Goal: Complete application form

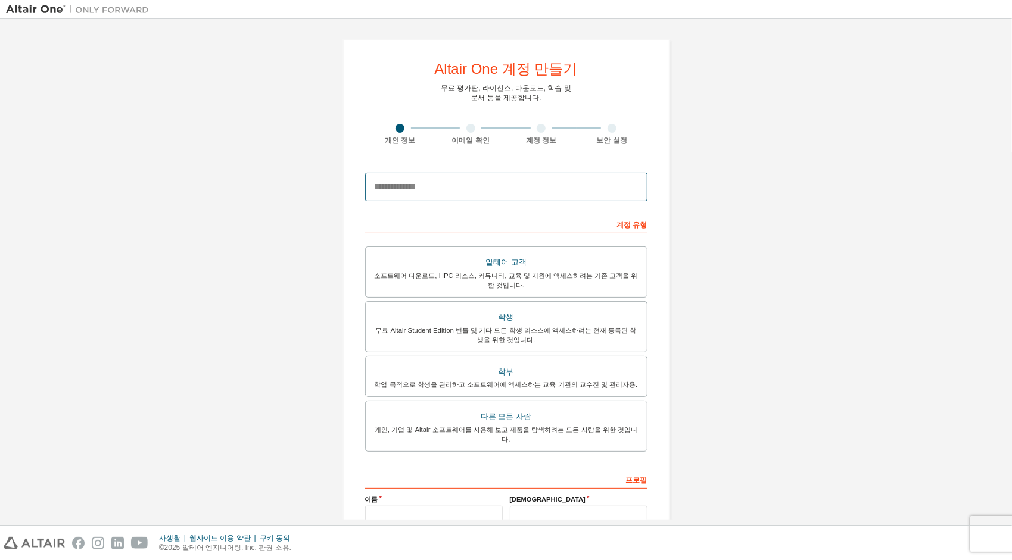
click at [450, 189] on input "email" at bounding box center [506, 187] width 282 height 29
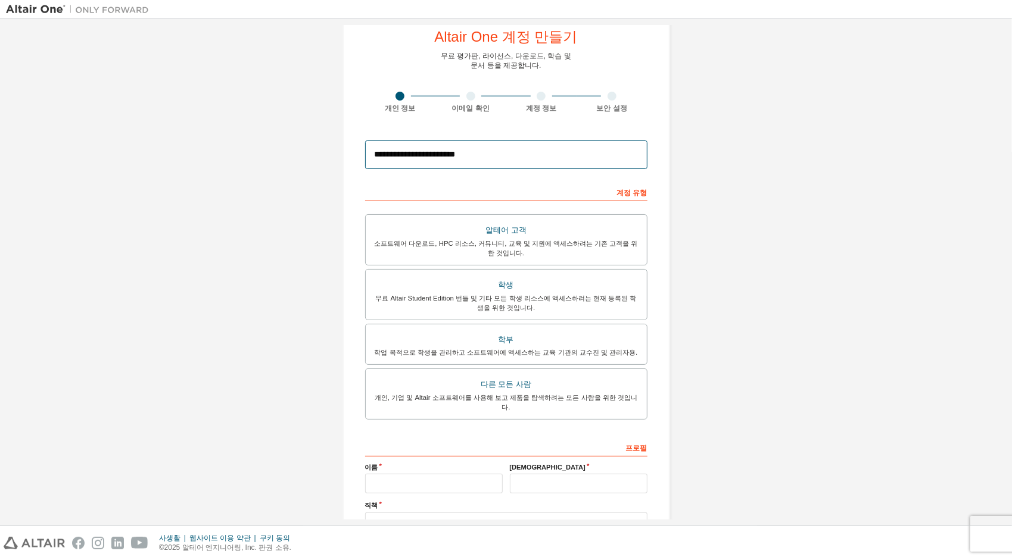
scroll to position [60, 0]
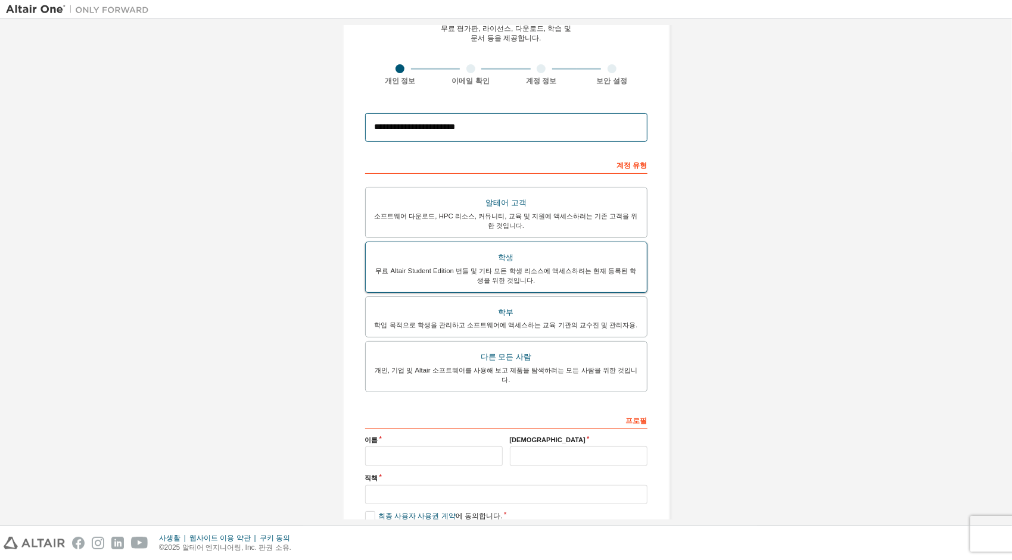
type input "**********"
click at [609, 257] on div "학생" at bounding box center [506, 258] width 267 height 17
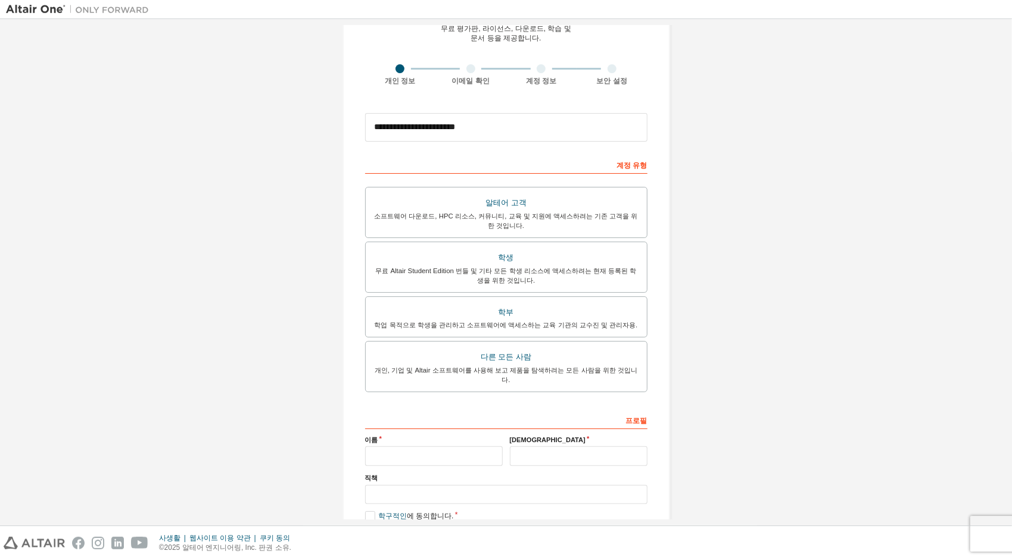
scroll to position [113, 0]
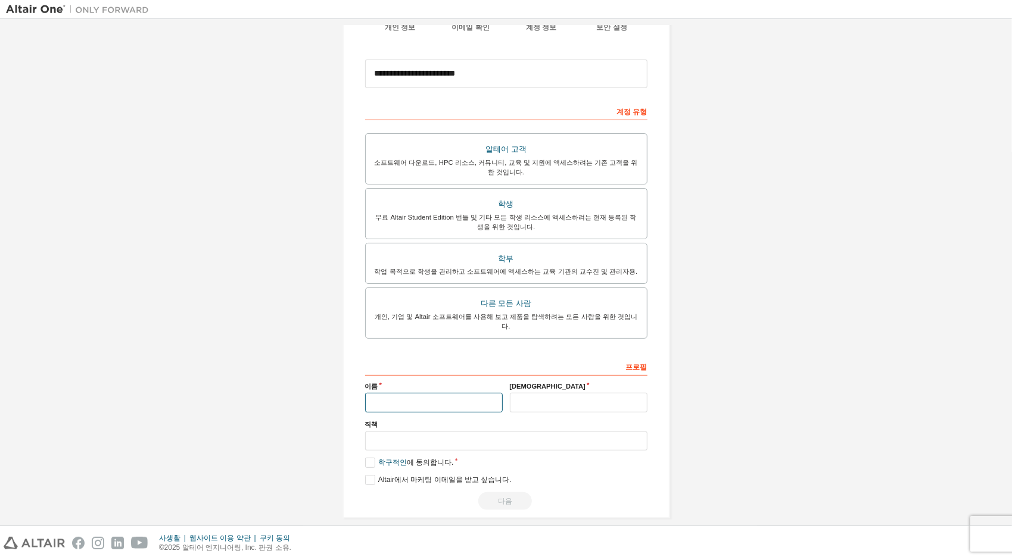
click at [455, 394] on input "text" at bounding box center [434, 403] width 138 height 20
type input "*"
type input "***"
click at [625, 395] on input "text" at bounding box center [579, 403] width 138 height 20
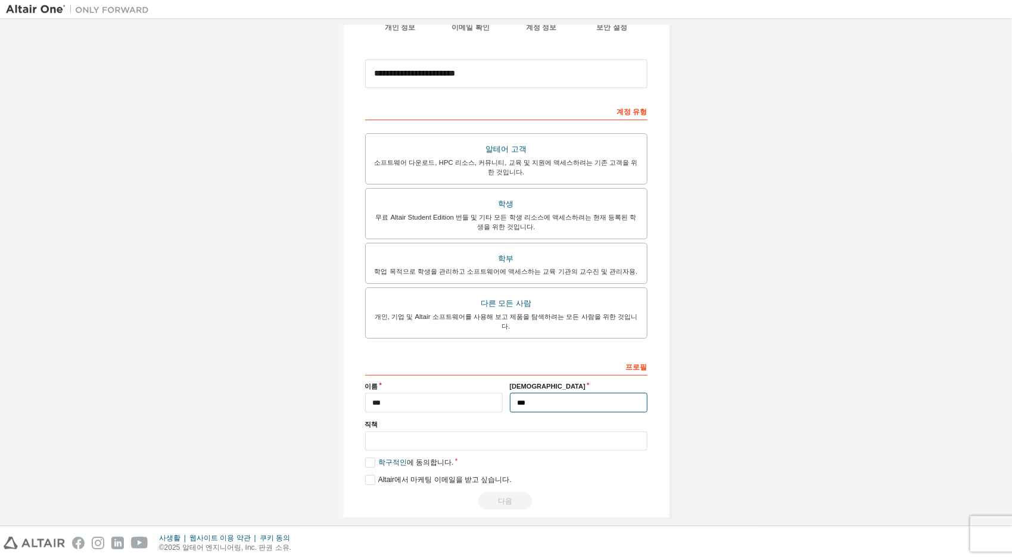
type input "***"
click at [550, 432] on input "text" at bounding box center [506, 442] width 282 height 20
click at [372, 458] on label "학구적인 에 동의합니다." at bounding box center [409, 463] width 89 height 10
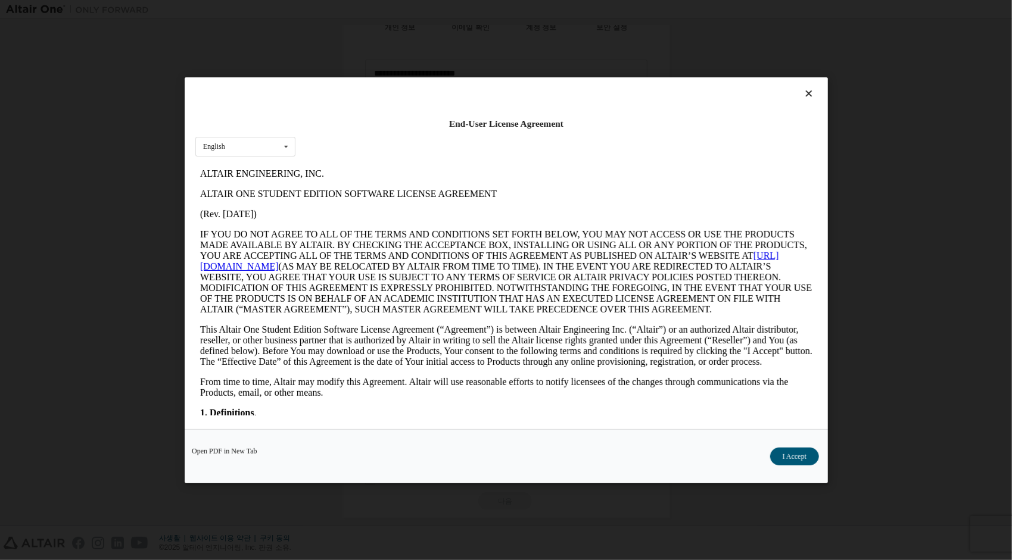
scroll to position [0, 0]
click at [790, 460] on button "수락합니다" at bounding box center [788, 456] width 61 height 18
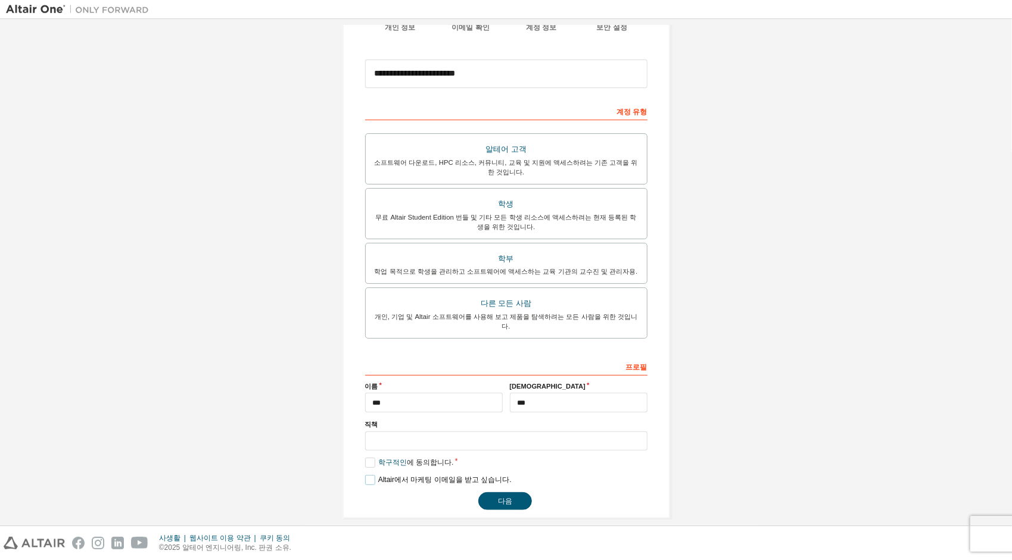
click at [367, 475] on label "Altair에서 마케팅 이메일을 받고 싶습니다." at bounding box center [438, 480] width 147 height 10
click at [400, 432] on input "text" at bounding box center [506, 442] width 282 height 20
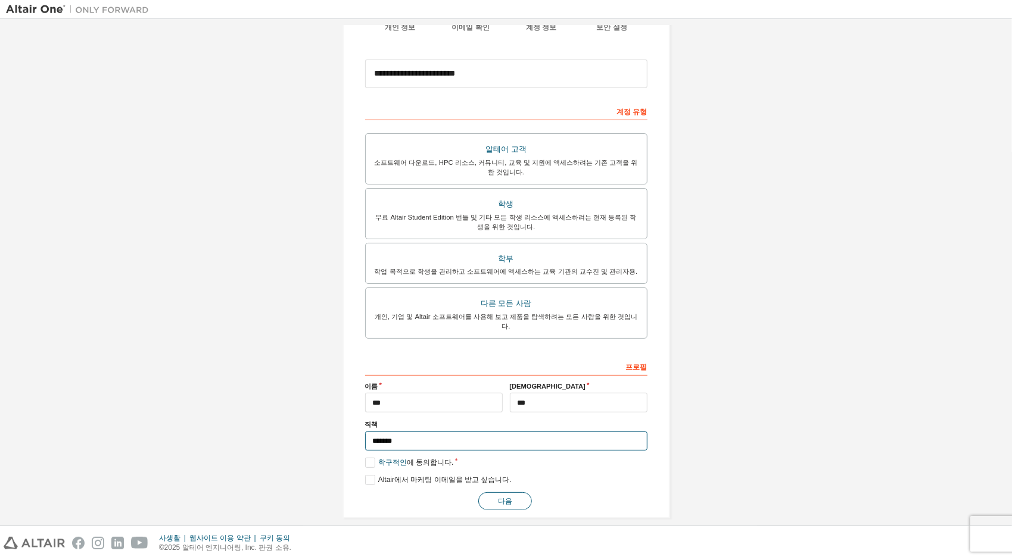
type input "*******"
click at [496, 493] on button "다음" at bounding box center [505, 502] width 54 height 18
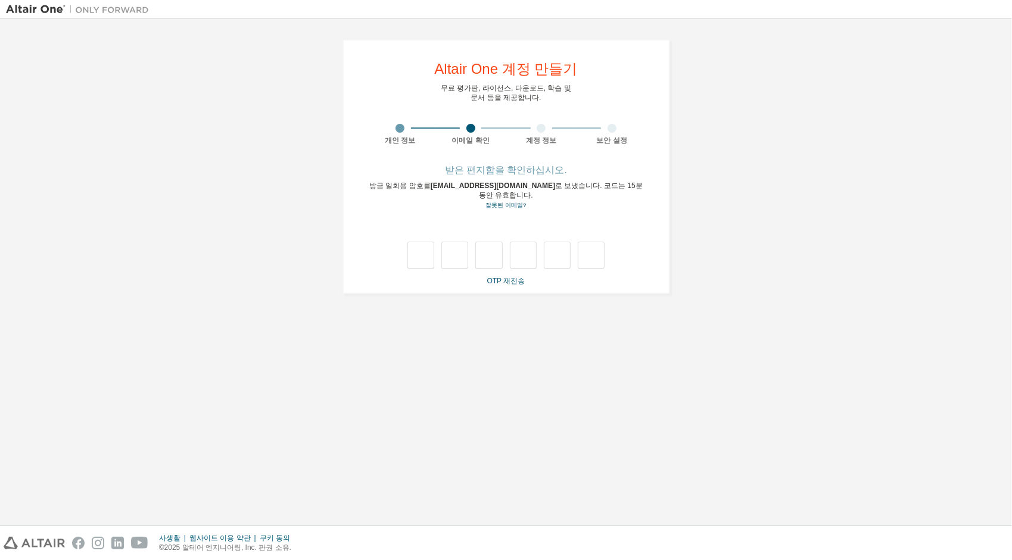
click at [390, 312] on div "**********" at bounding box center [506, 272] width 1000 height 495
click at [506, 277] on link "OTP 재전송" at bounding box center [506, 281] width 38 height 8
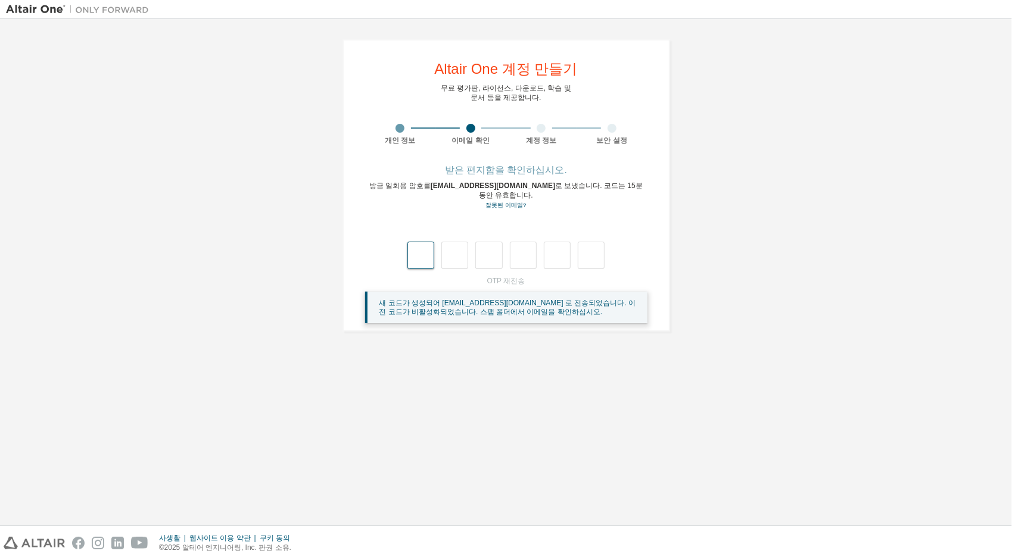
click at [419, 253] on input "text" at bounding box center [420, 255] width 27 height 27
type input "*"
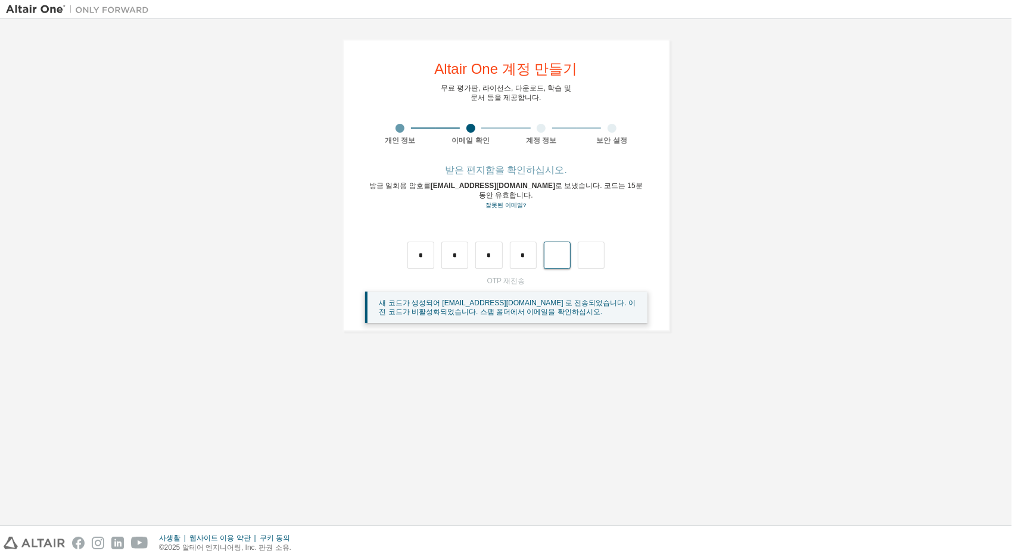
type input "*"
click at [437, 243] on div at bounding box center [506, 255] width 198 height 27
click at [429, 247] on input "text" at bounding box center [420, 255] width 27 height 27
type input "*"
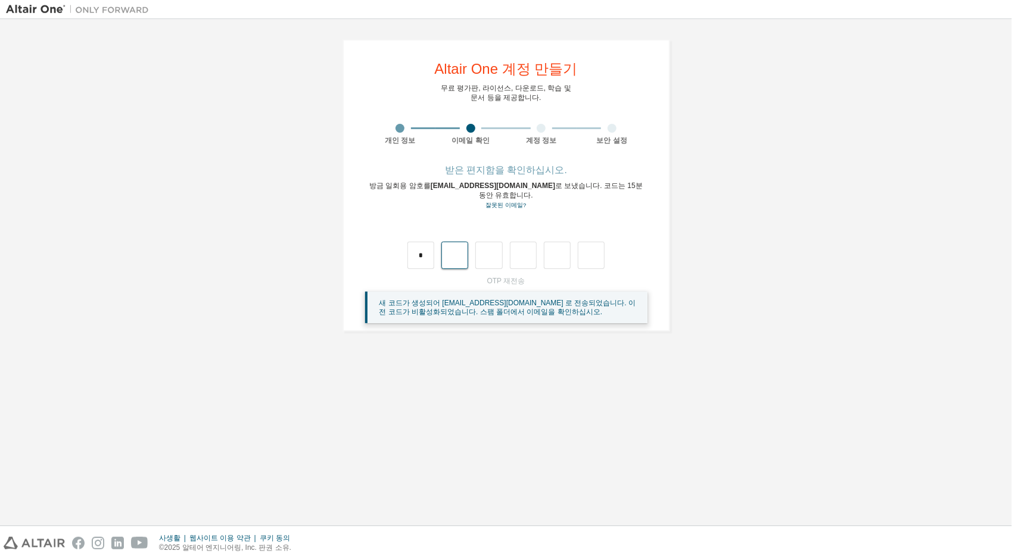
type input "*"
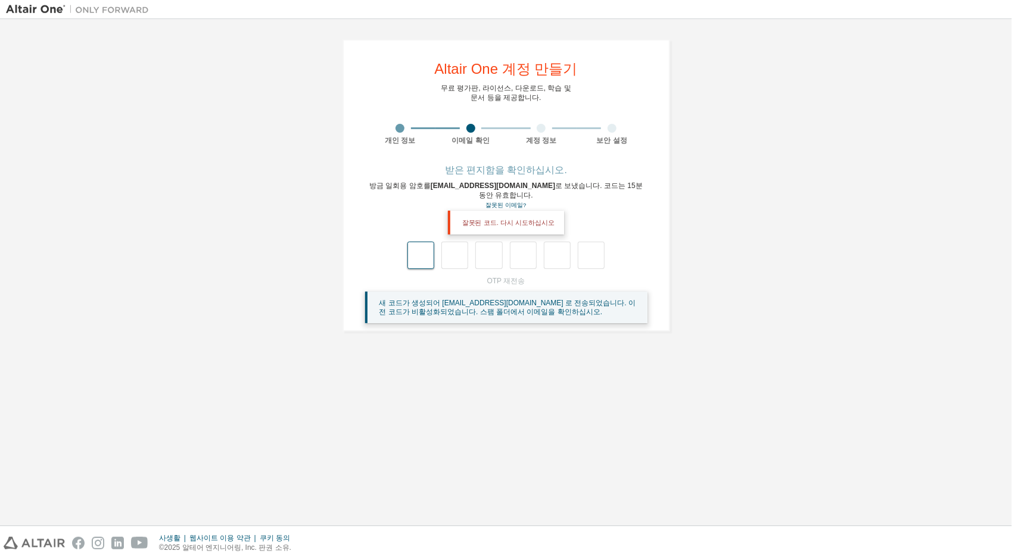
click at [419, 249] on input "text" at bounding box center [420, 255] width 27 height 27
type input "*"
drag, startPoint x: 426, startPoint y: 242, endPoint x: 391, endPoint y: 250, distance: 36.7
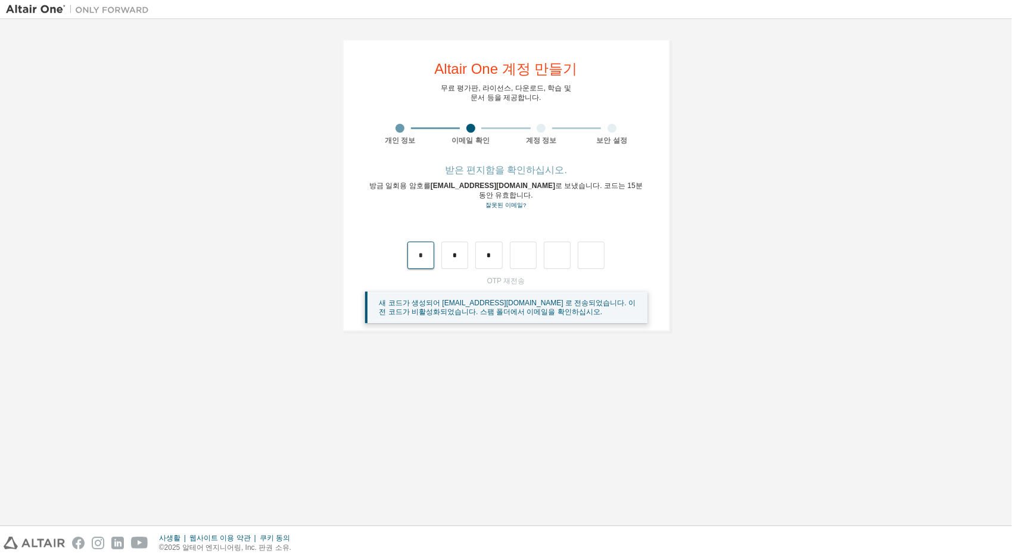
click at [393, 250] on div "* * *" at bounding box center [506, 243] width 282 height 52
click at [499, 242] on input "*" at bounding box center [488, 255] width 27 height 27
type input "*"
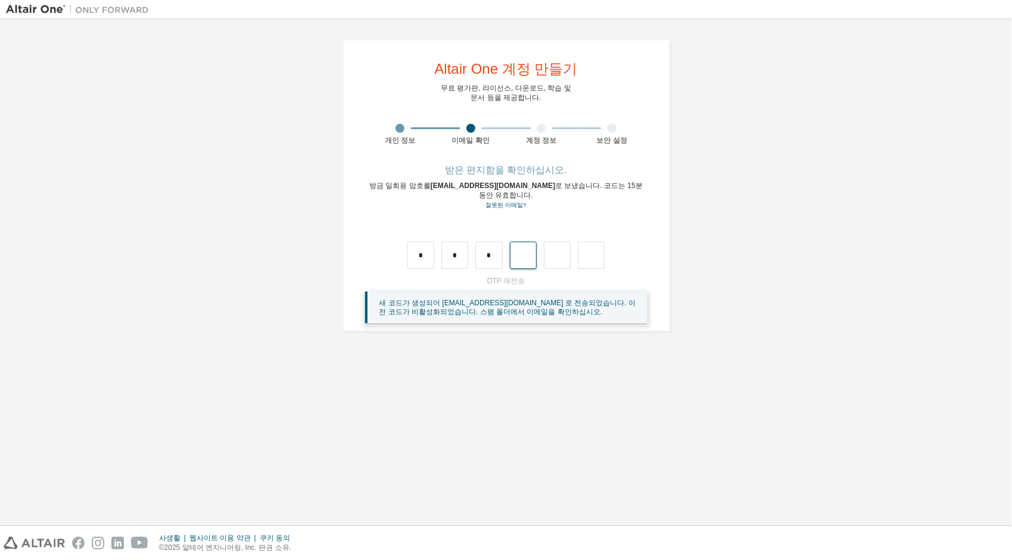
type input "*"
